Goal: Check status: Check status

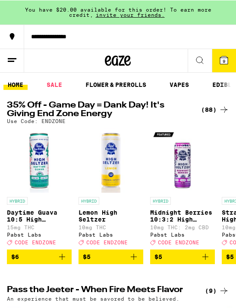
click at [14, 61] on line at bounding box center [11, 61] width 6 height 0
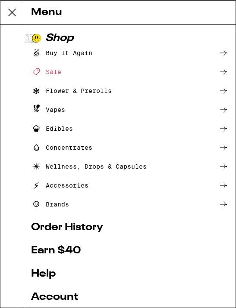
click at [93, 226] on link "Order History" at bounding box center [129, 227] width 197 height 10
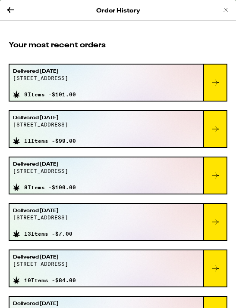
click at [214, 83] on icon at bounding box center [215, 82] width 10 height 10
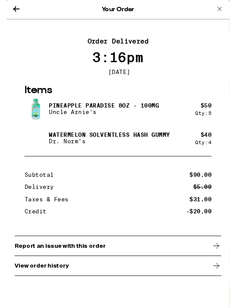
scroll to position [124, 0]
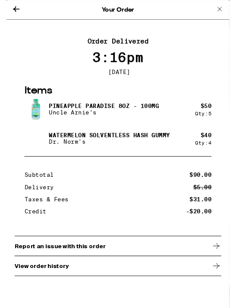
click at [14, 8] on icon at bounding box center [10, 9] width 10 height 10
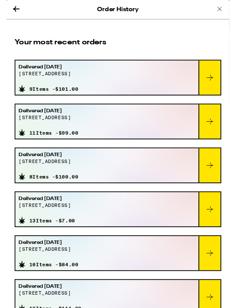
click at [211, 86] on icon at bounding box center [215, 82] width 10 height 10
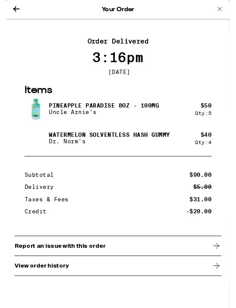
click at [9, 14] on button at bounding box center [10, 10] width 10 height 12
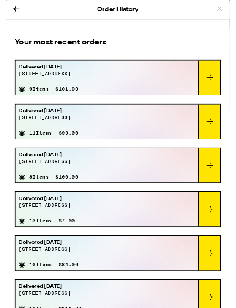
click at [220, 9] on icon at bounding box center [225, 9] width 10 height 10
